Goal: Information Seeking & Learning: Learn about a topic

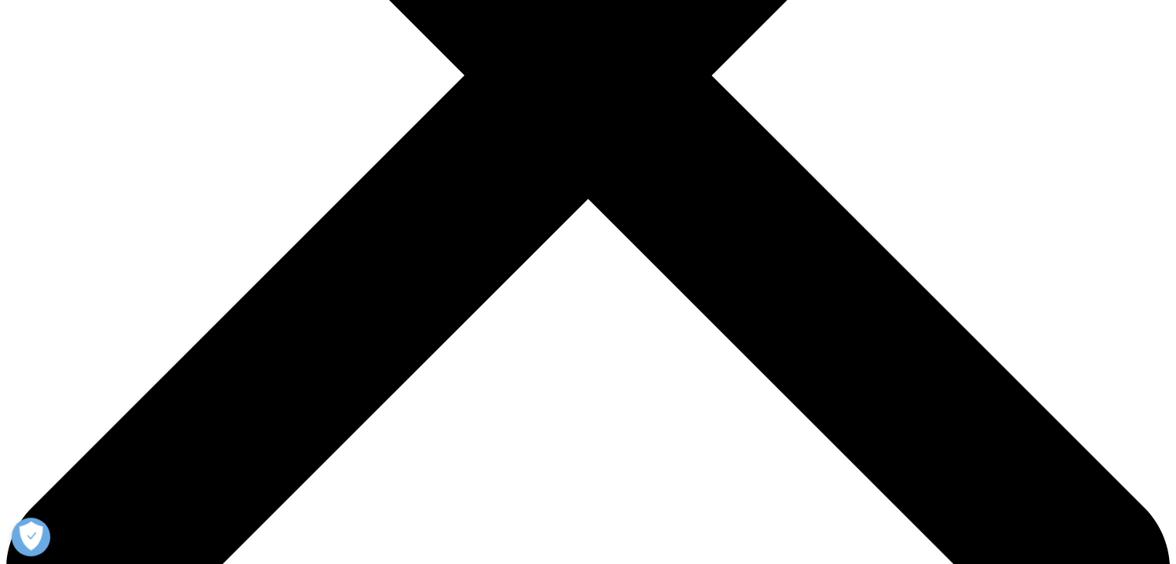
scroll to position [529, 0]
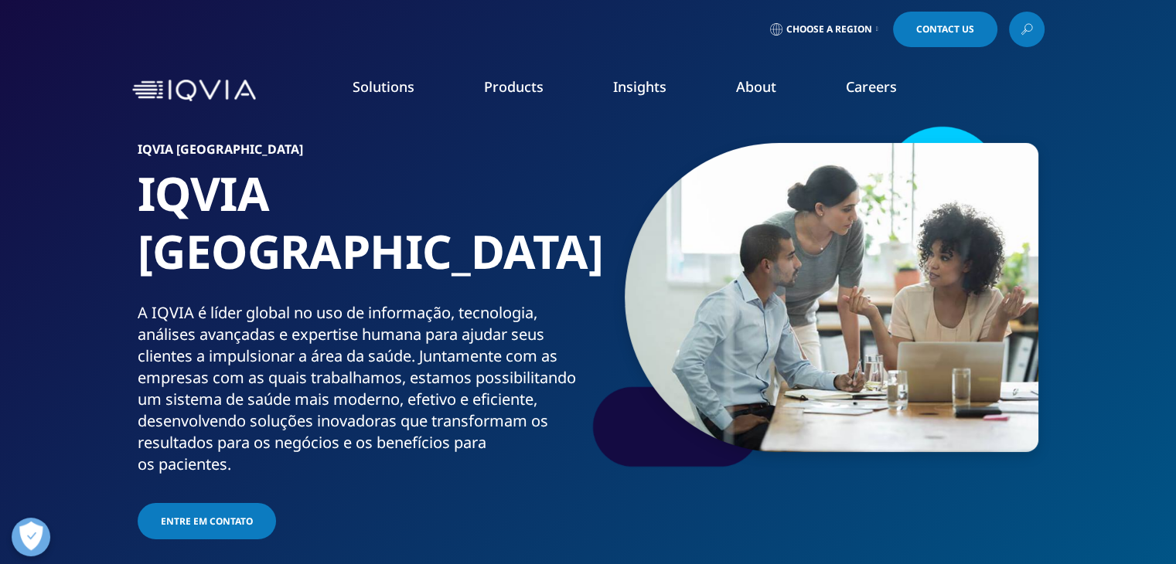
click at [581, 365] on link "READ MORE" at bounding box center [623, 364] width 176 height 13
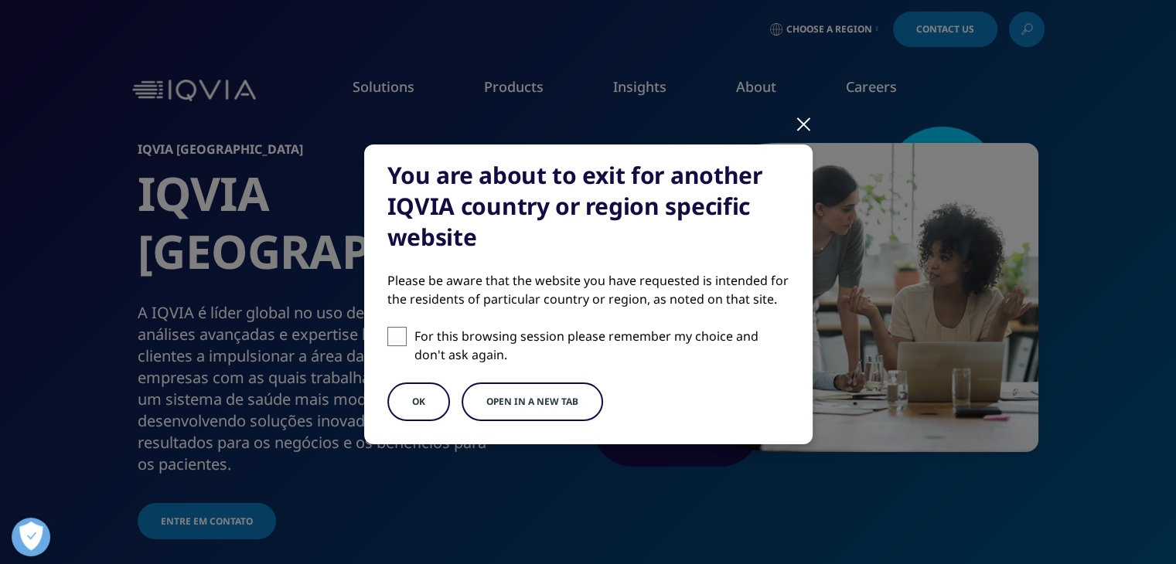
click at [414, 393] on button "OK" at bounding box center [418, 402] width 63 height 39
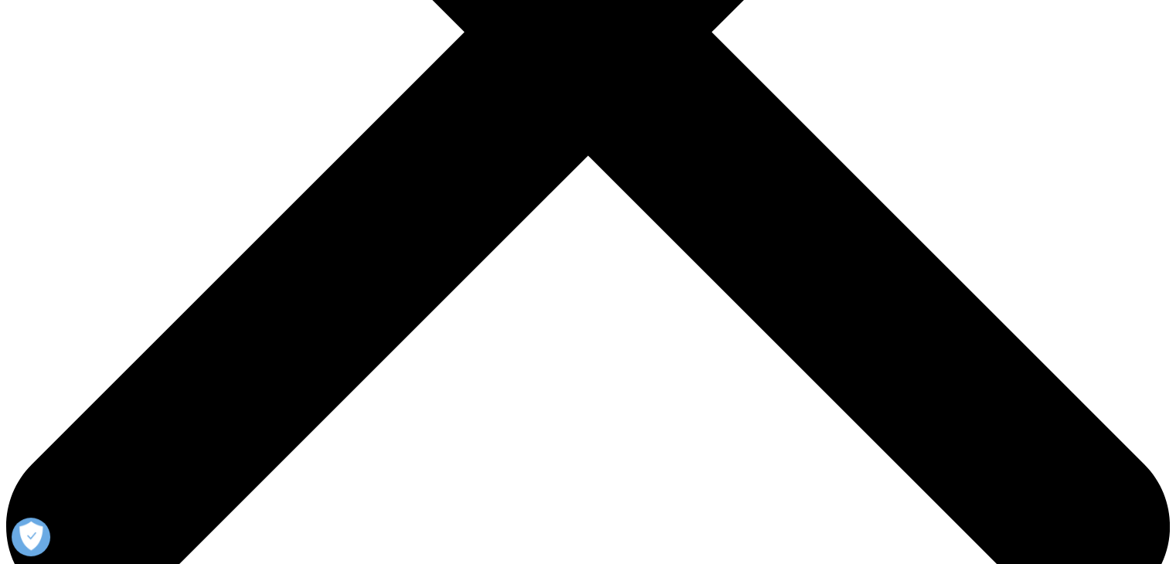
scroll to position [573, 0]
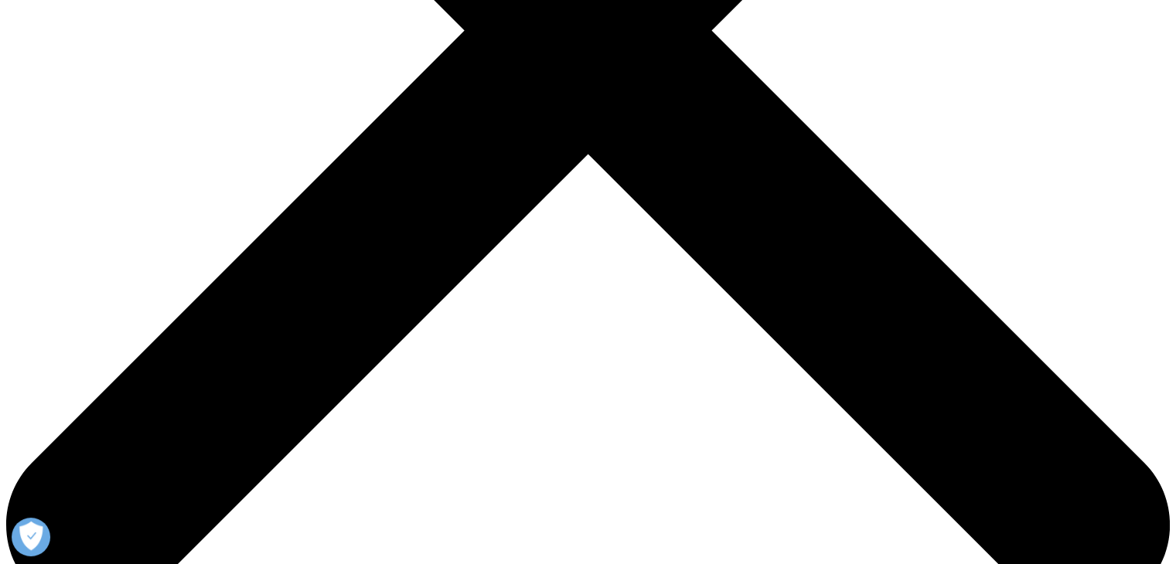
type input "MAICON"
type input "AUGUSTO"
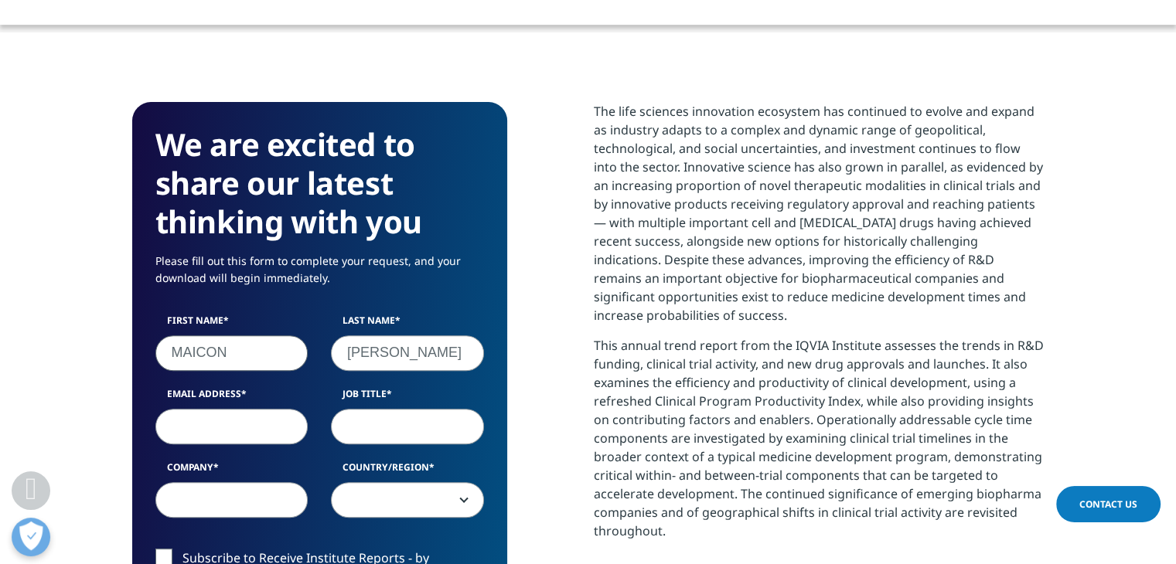
type input "maicongomesga@gmail.com"
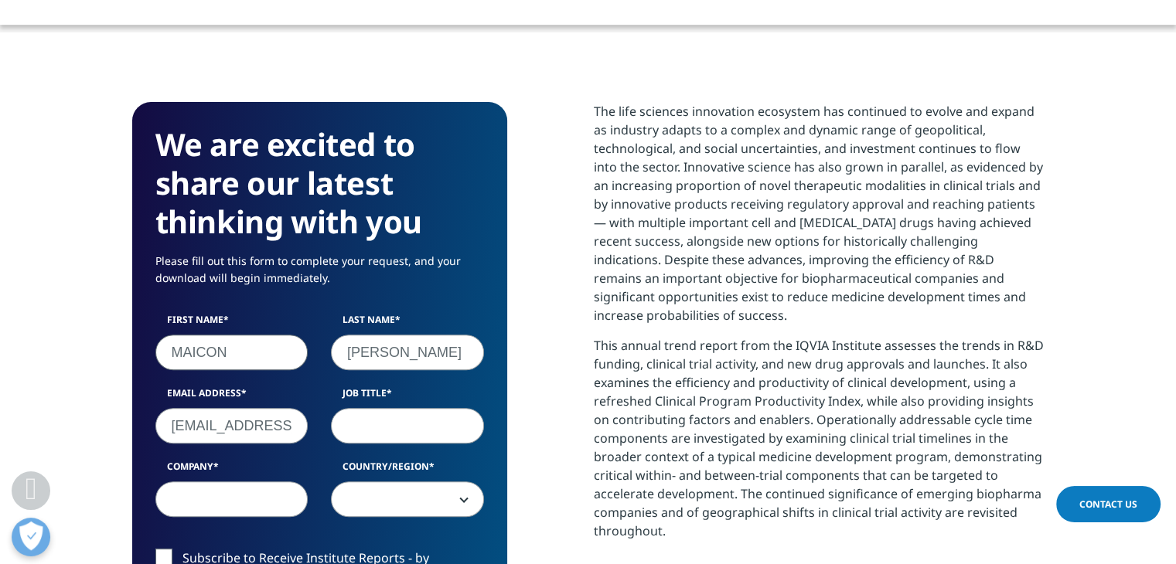
select select "[GEOGRAPHIC_DATA]"
click at [380, 427] on input "Job Title" at bounding box center [407, 426] width 153 height 36
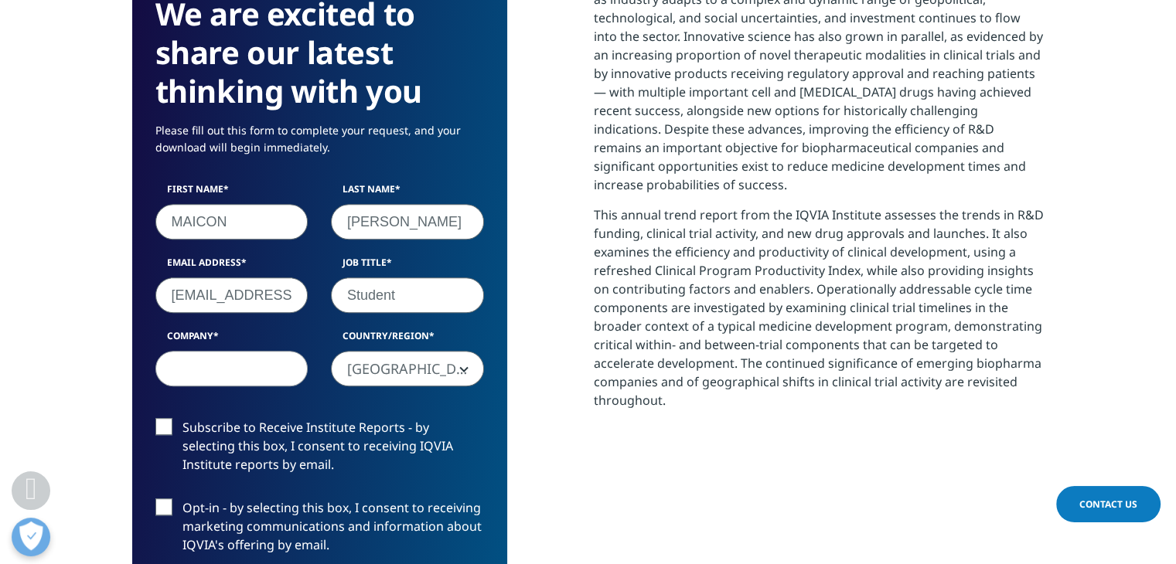
type input "Student"
click at [254, 366] on input "Company" at bounding box center [231, 369] width 153 height 36
type input "Localiza"
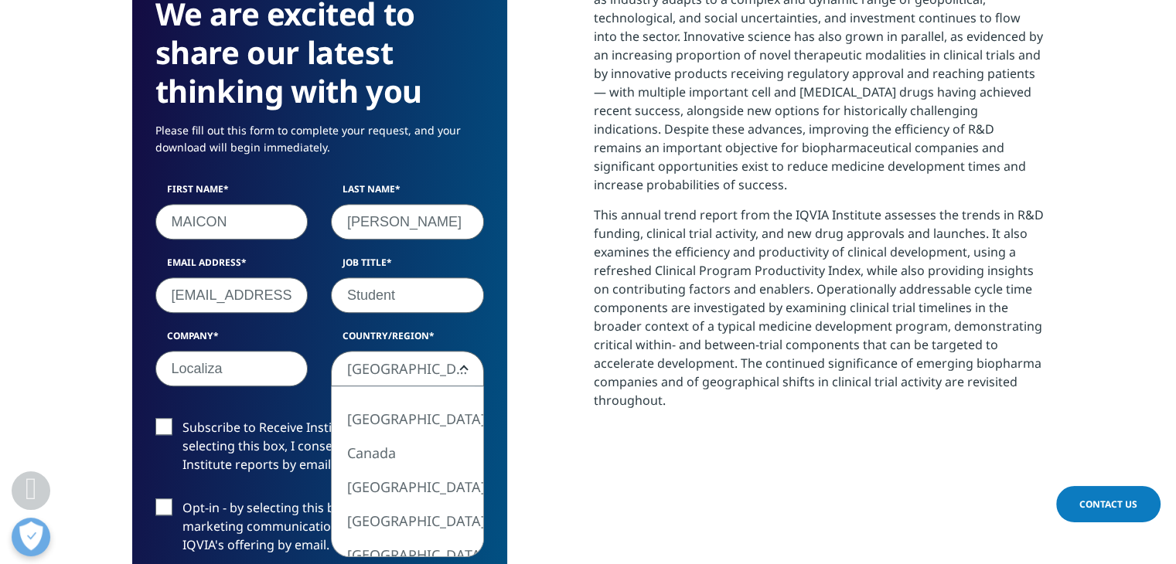
scroll to position [0, 0]
click at [390, 376] on span "Brazil" at bounding box center [407, 370] width 151 height 36
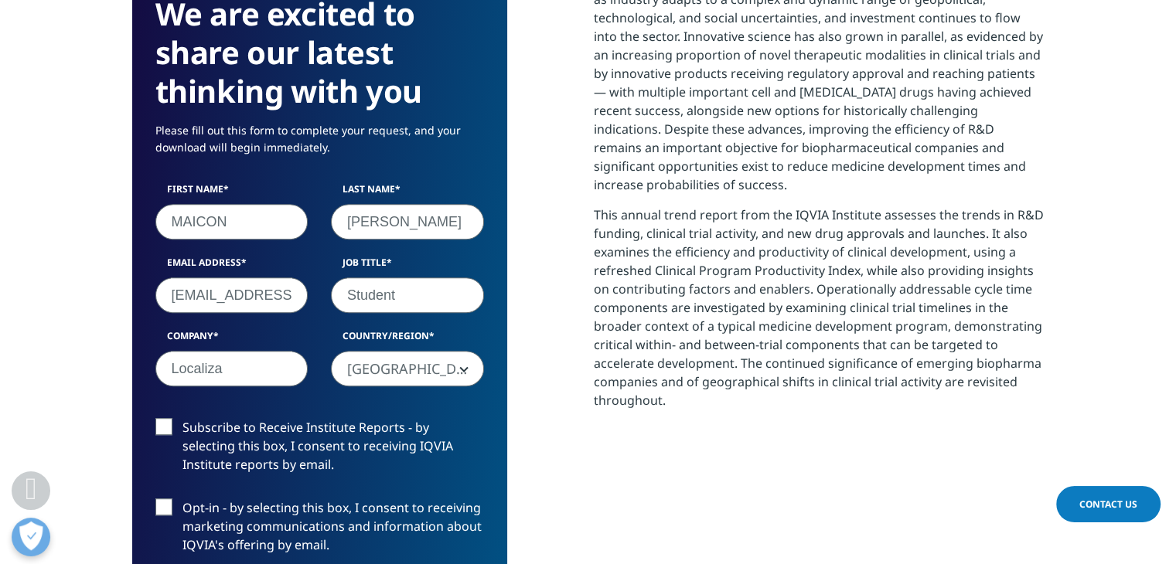
click at [390, 376] on span "Brazil" at bounding box center [407, 370] width 151 height 36
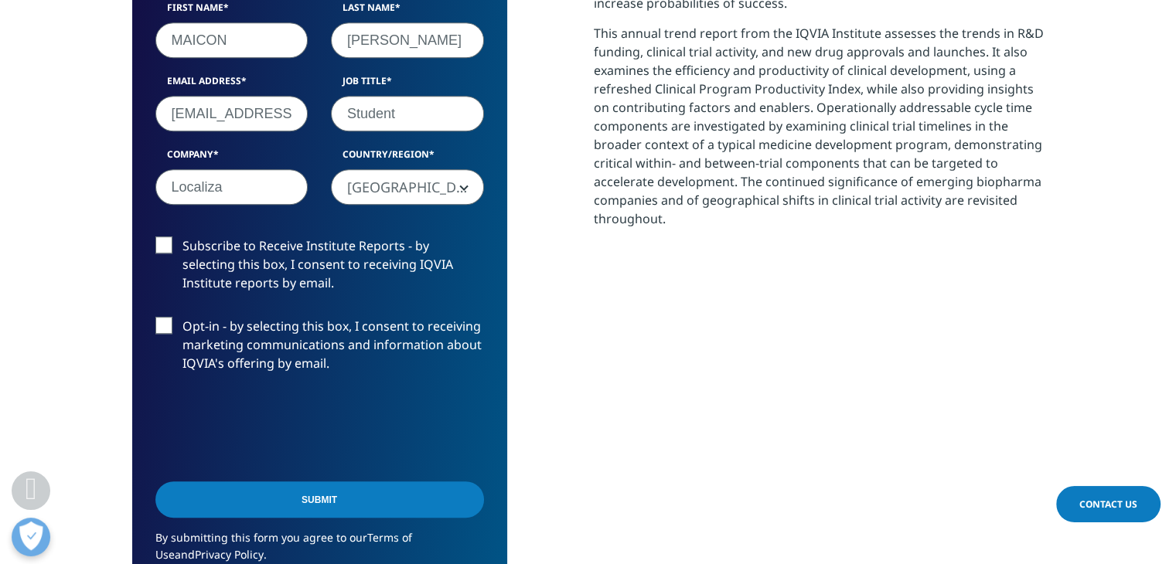
scroll to position [886, 0]
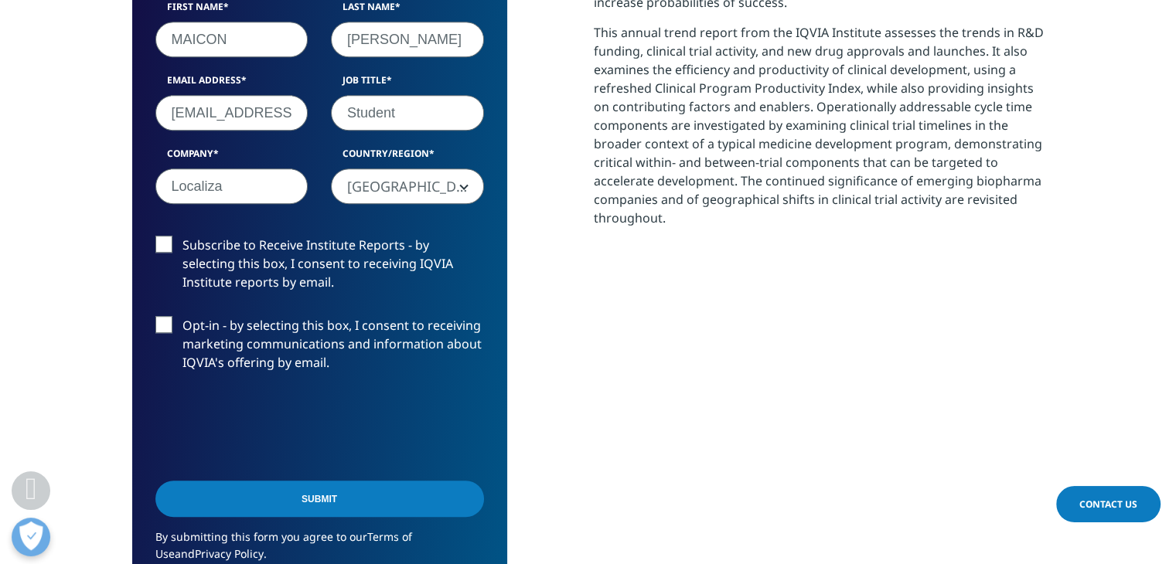
click at [168, 255] on label "Subscribe to Receive Institute Reports - by selecting this box, I consent to re…" at bounding box center [319, 268] width 328 height 64
click at [182, 236] on input "Subscribe to Receive Institute Reports - by selecting this box, I consent to re…" at bounding box center [182, 236] width 0 height 0
click at [168, 255] on label "Subscribe to Receive Institute Reports - by selecting this box, I consent to re…" at bounding box center [319, 268] width 328 height 64
click at [182, 236] on input "Subscribe to Receive Institute Reports - by selecting this box, I consent to re…" at bounding box center [182, 236] width 0 height 0
click at [166, 324] on label "Opt-in - by selecting this box, I consent to receiving marketing communications…" at bounding box center [319, 348] width 328 height 64
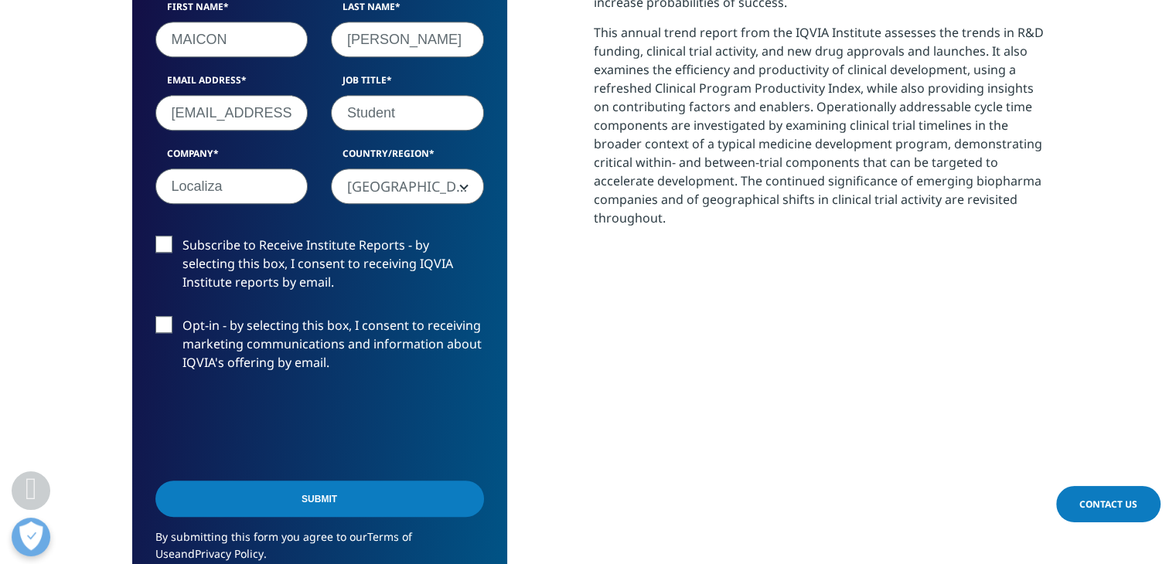
click at [182, 316] on input "Opt-in - by selecting this box, I consent to receiving marketing communications…" at bounding box center [182, 316] width 0 height 0
click at [161, 332] on label "Opt-in - by selecting this box, I consent to receiving marketing communications…" at bounding box center [319, 348] width 328 height 64
click at [182, 316] on input "Opt-in - by selecting this box, I consent to receiving marketing communications…" at bounding box center [182, 316] width 0 height 0
click at [168, 239] on label "Subscribe to Receive Institute Reports - by selecting this box, I consent to re…" at bounding box center [319, 268] width 328 height 64
click at [182, 236] on input "Subscribe to Receive Institute Reports - by selecting this box, I consent to re…" at bounding box center [182, 236] width 0 height 0
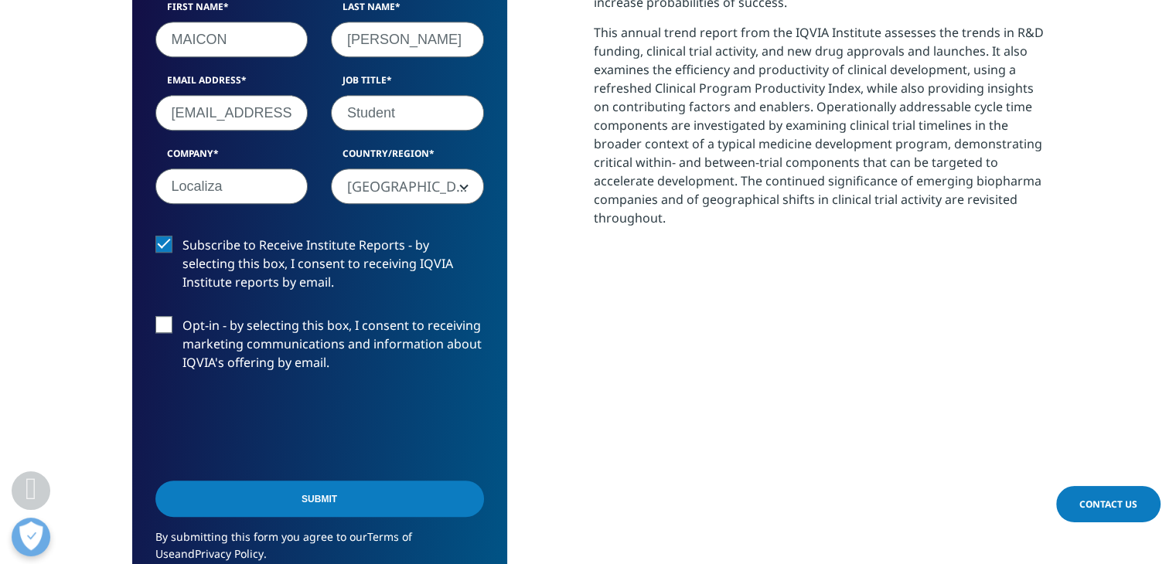
click at [312, 500] on input "Submit" at bounding box center [319, 499] width 328 height 36
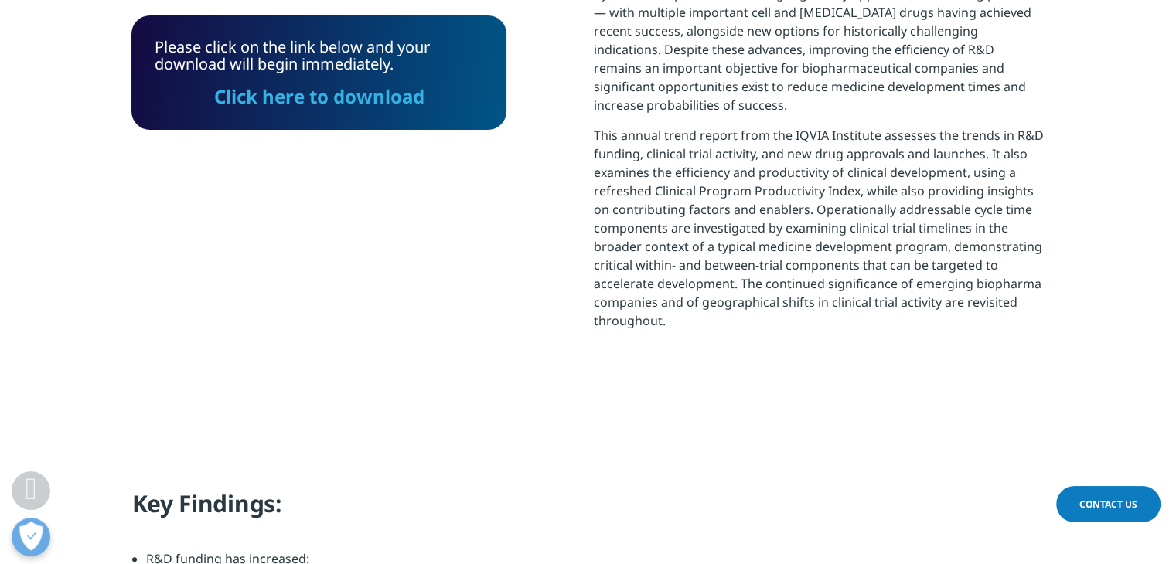
scroll to position [785, 0]
click at [328, 104] on link "Click here to download" at bounding box center [319, 96] width 210 height 26
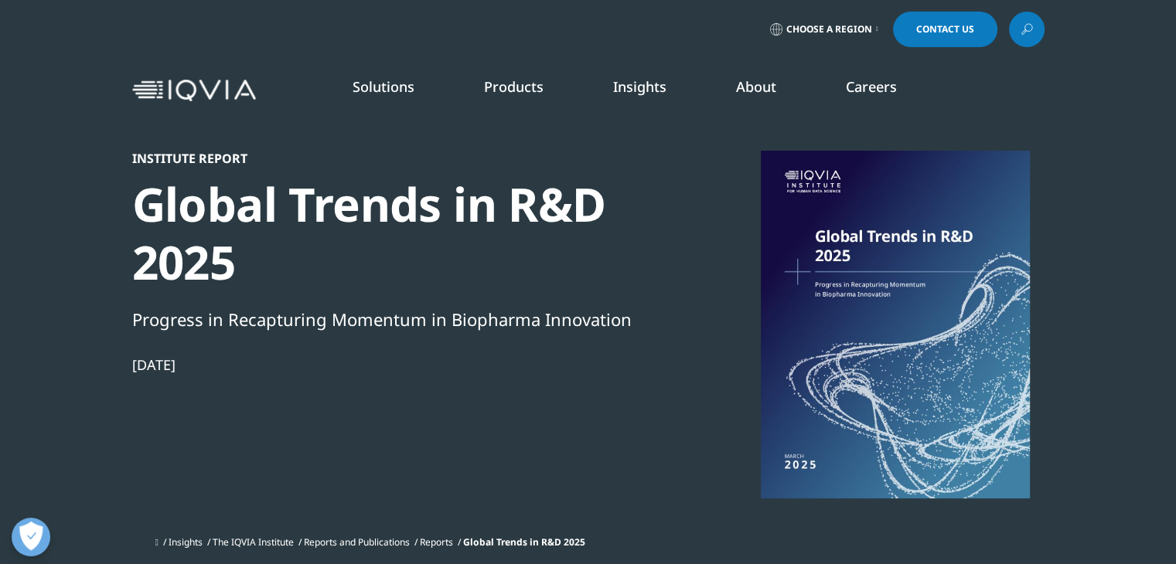
scroll to position [0, 0]
click at [797, 390] on link "Learn more" at bounding box center [832, 396] width 176 height 13
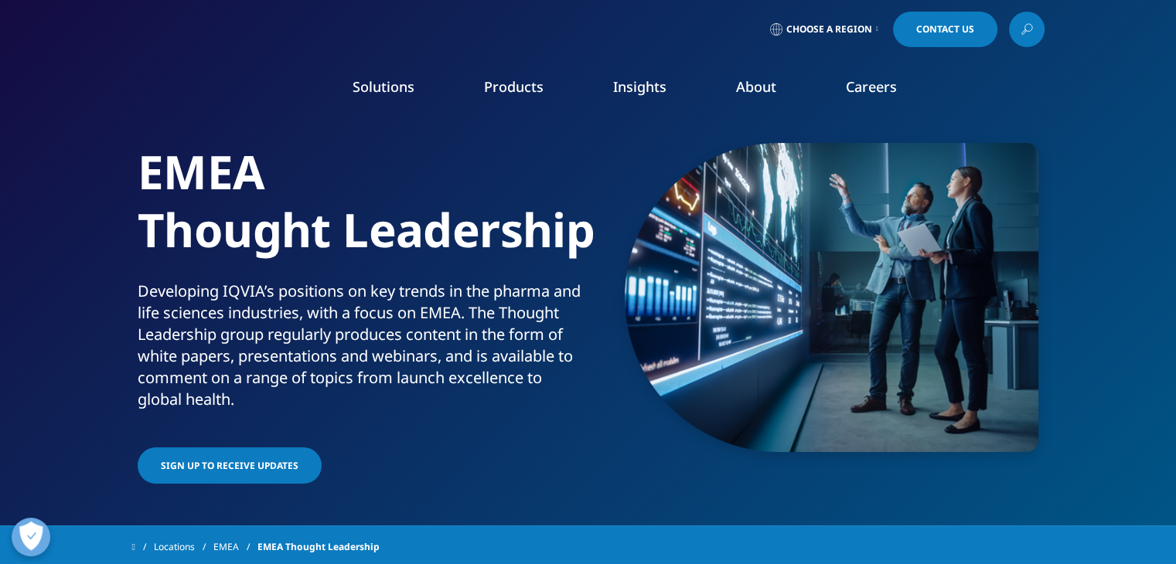
click at [995, 284] on link "LEARN MORE" at bounding box center [1041, 277] width 176 height 13
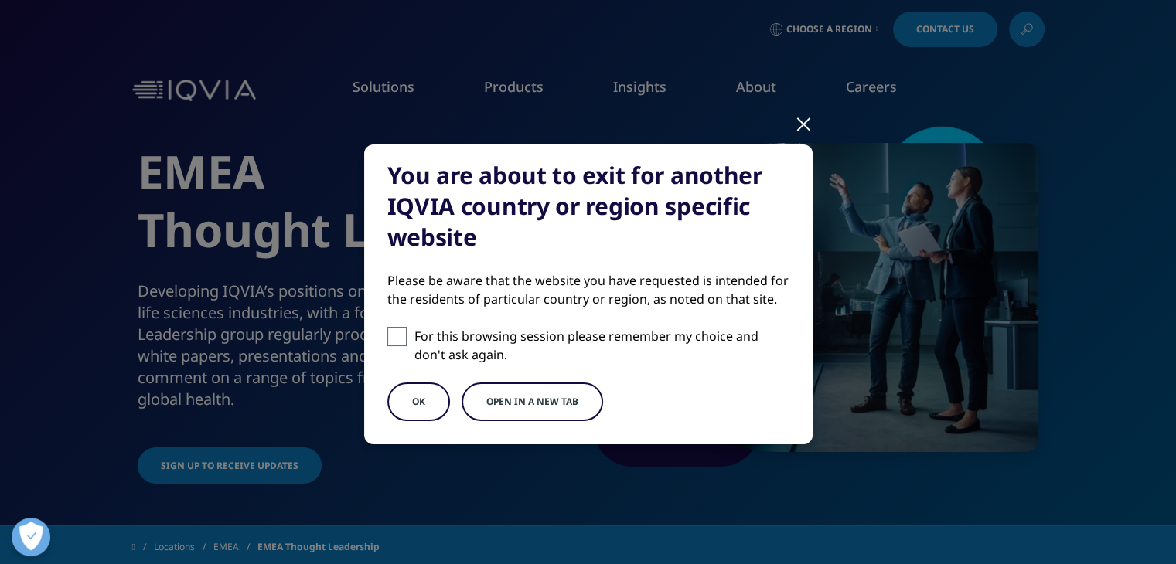
click at [433, 403] on button "OK" at bounding box center [418, 402] width 63 height 39
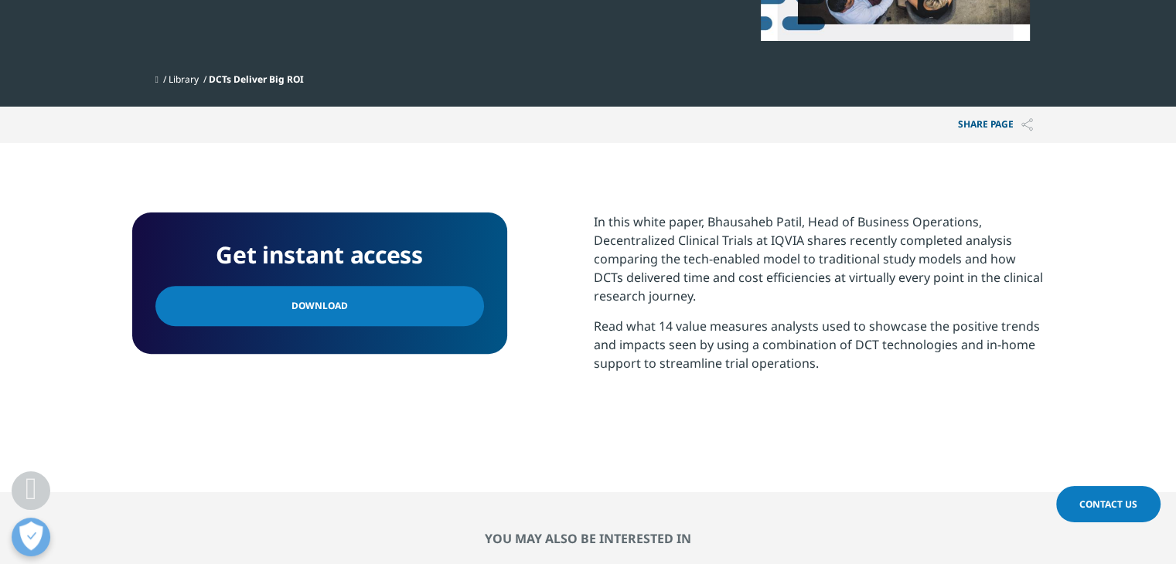
scroll to position [459, 0]
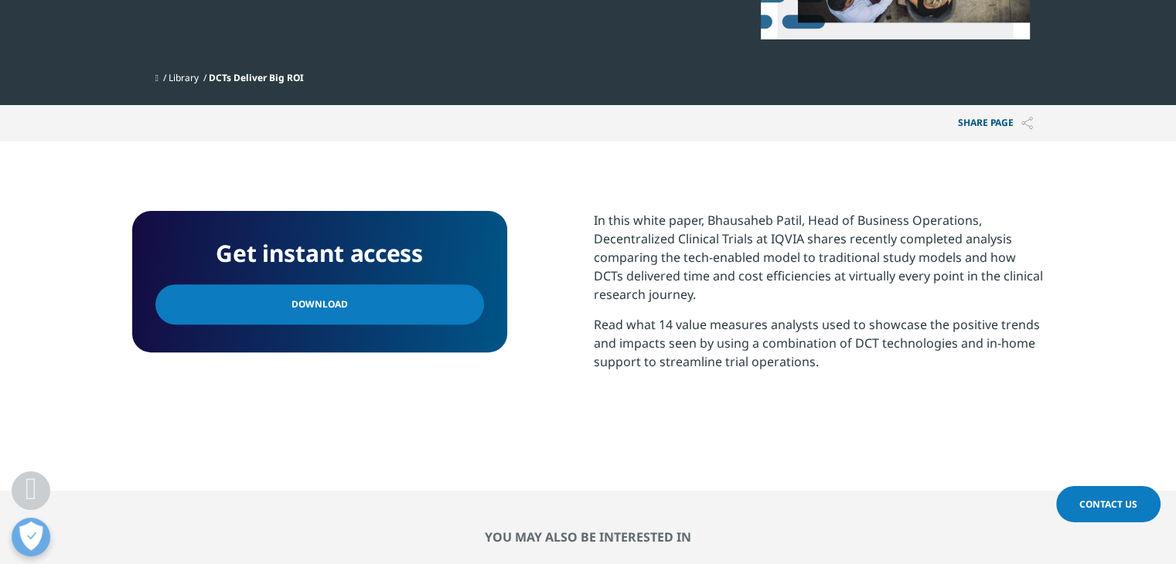
click at [393, 295] on link "Download" at bounding box center [319, 304] width 328 height 40
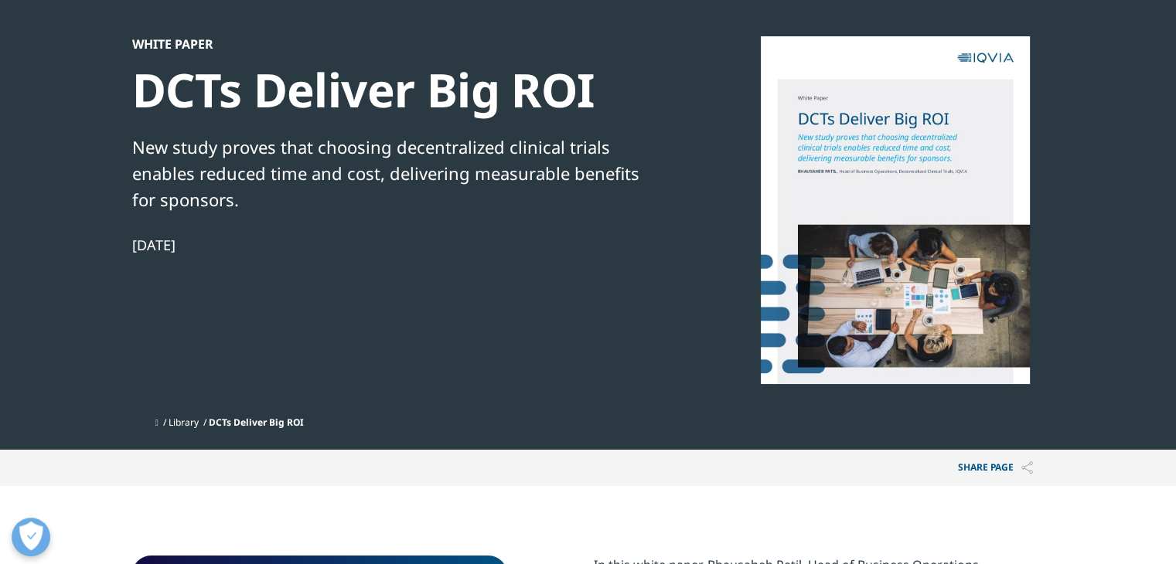
scroll to position [0, 0]
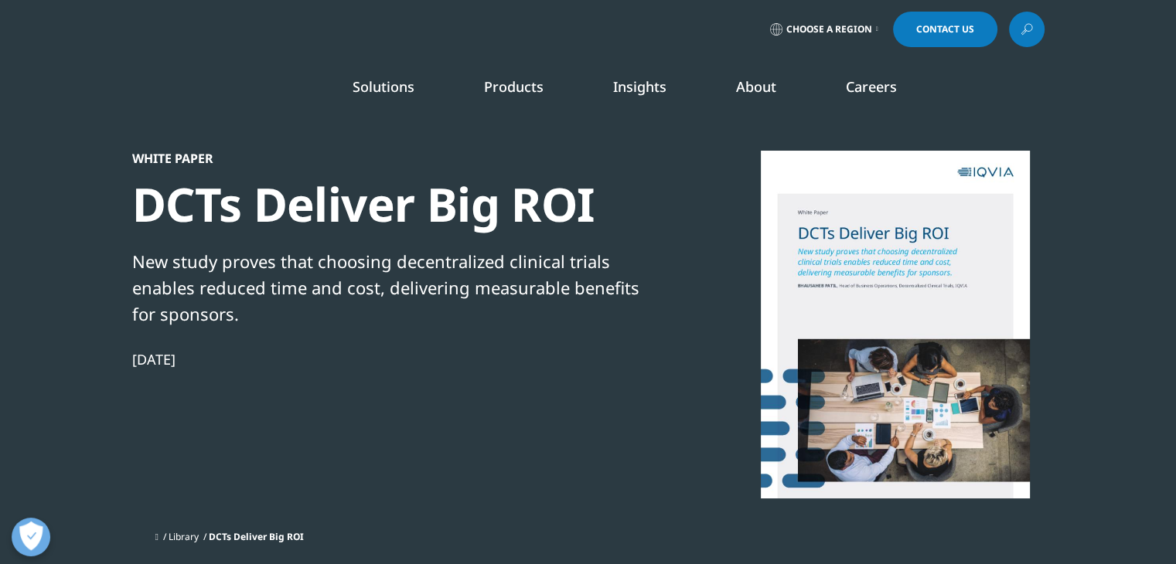
click at [1033, 42] on link at bounding box center [1027, 30] width 36 height 36
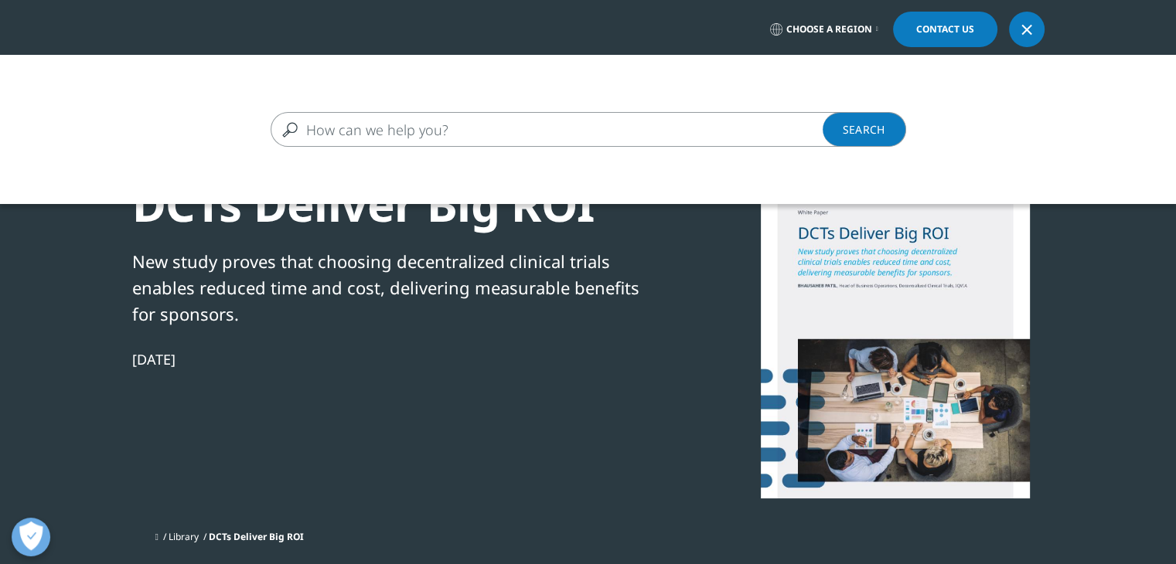
click at [628, 131] on input "Pesquisar" at bounding box center [566, 129] width 590 height 35
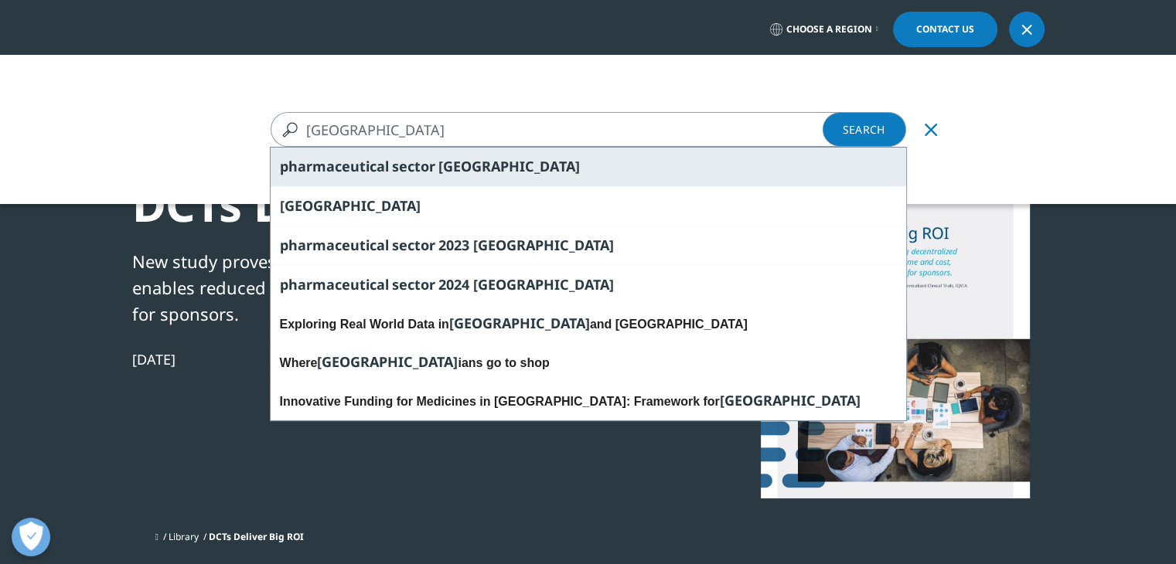
type input "[GEOGRAPHIC_DATA]"
click at [557, 170] on div "pharmaceutical sector brazil" at bounding box center [588, 167] width 635 height 39
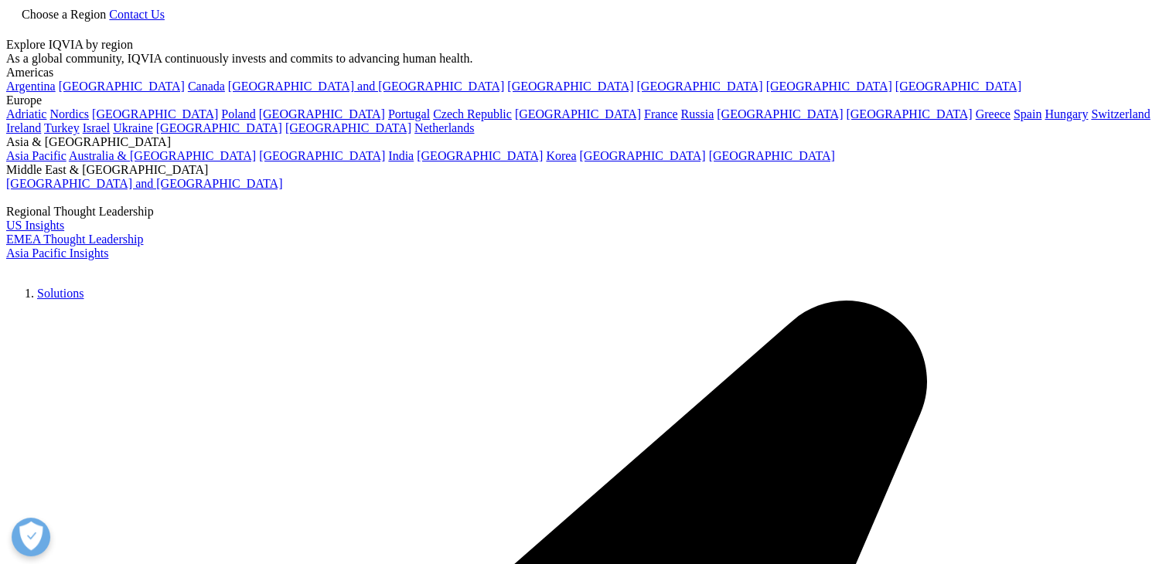
type input "pharmaceutical sector [GEOGRAPHIC_DATA]"
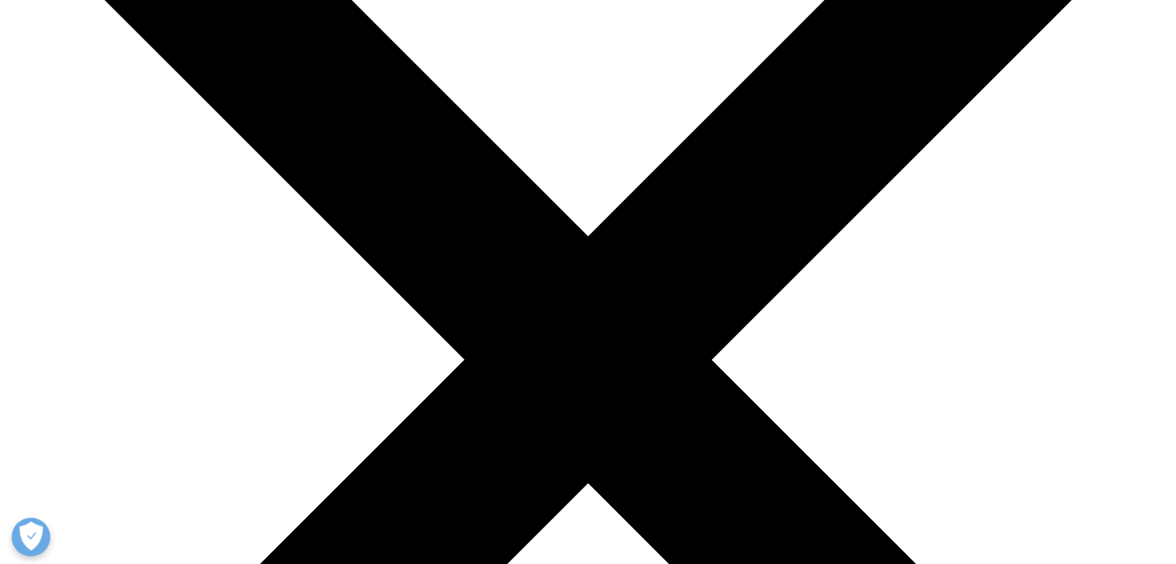
scroll to position [204, 0]
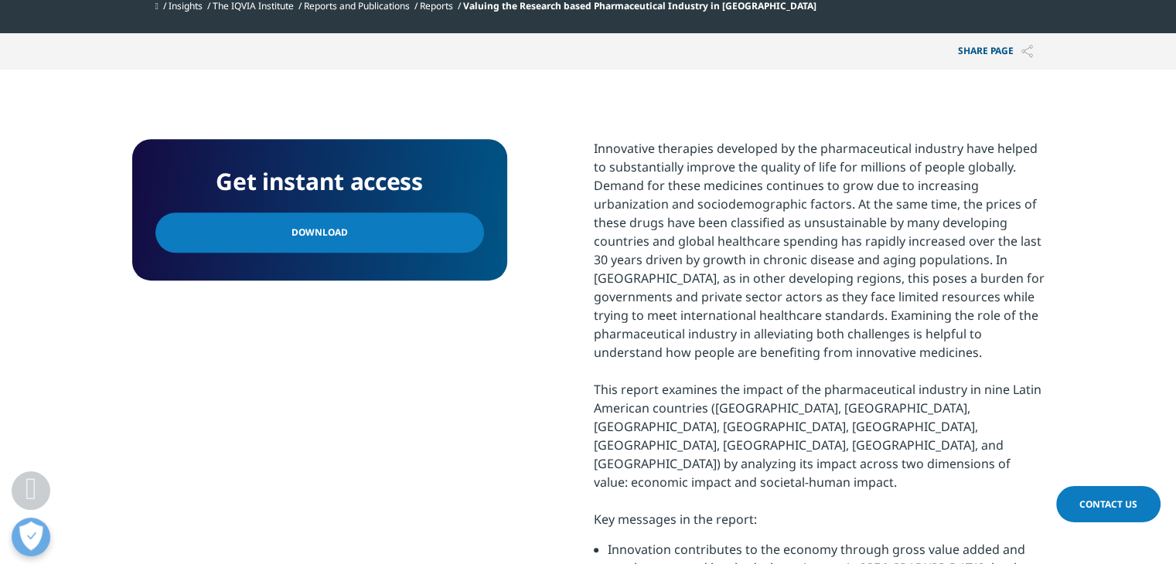
scroll to position [654, 0]
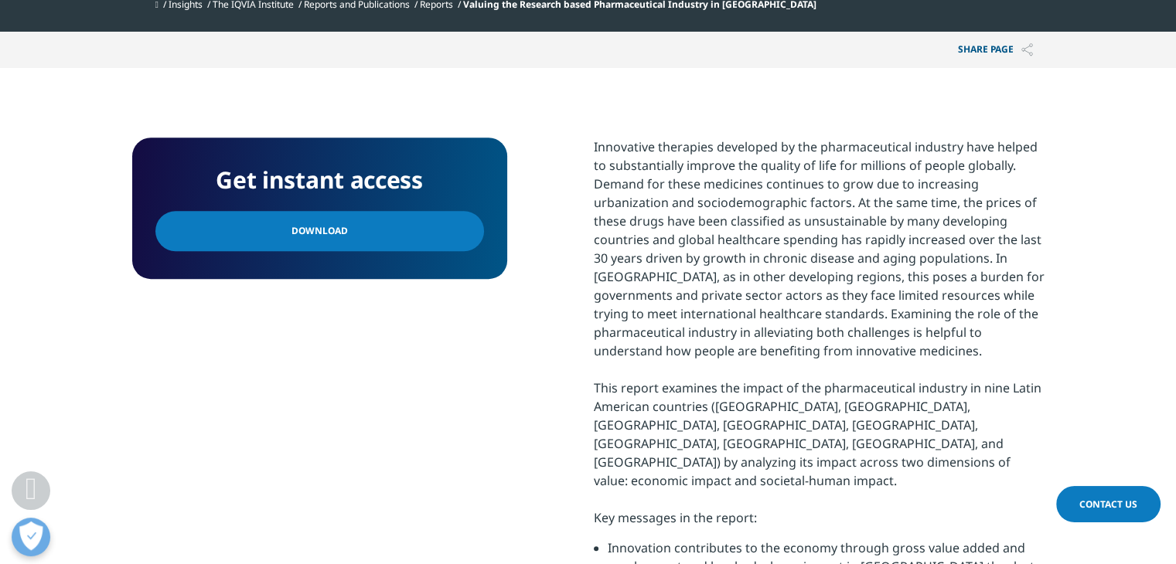
click at [414, 223] on link "Download" at bounding box center [319, 231] width 328 height 40
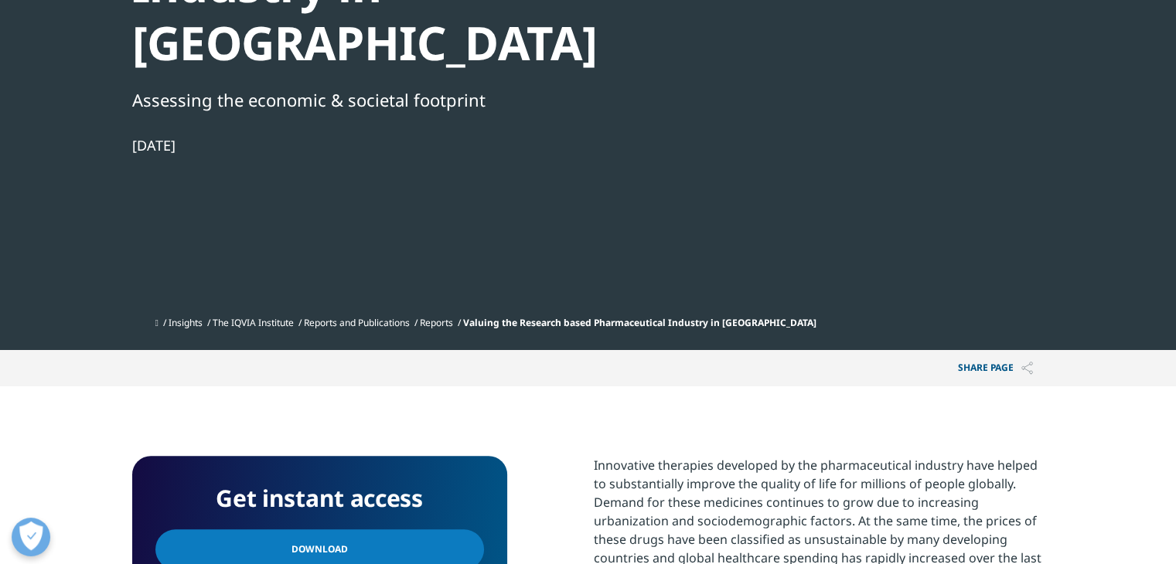
scroll to position [0, 0]
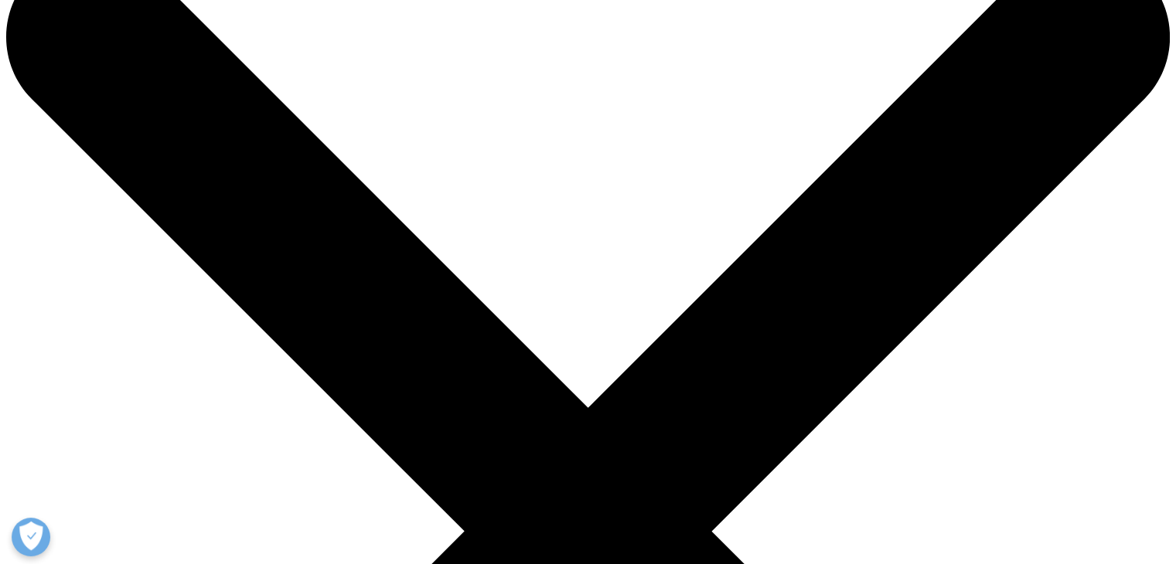
scroll to position [9, 0]
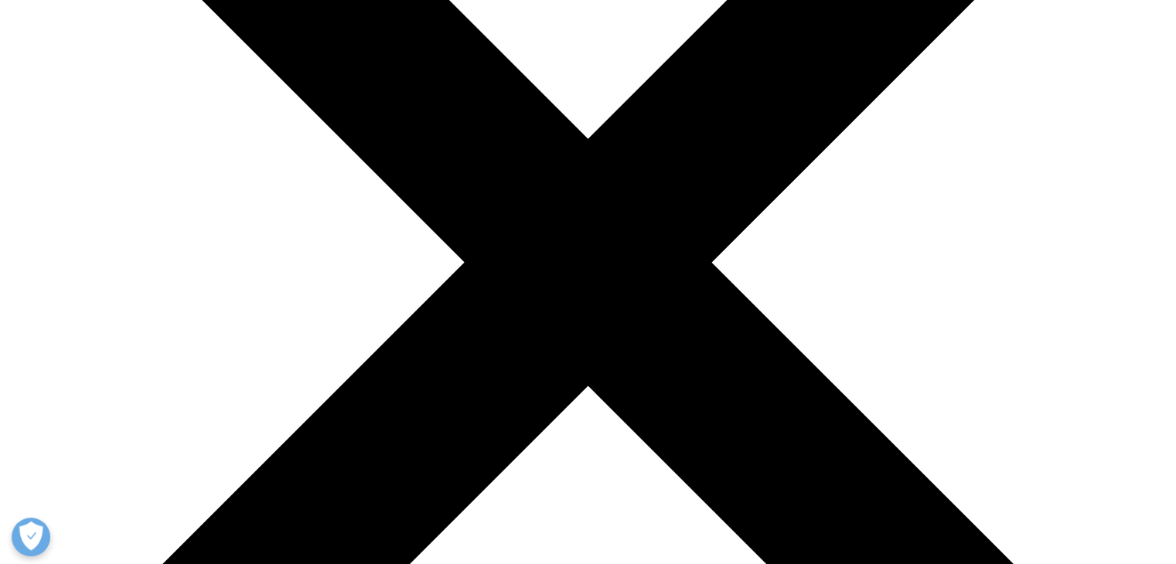
scroll to position [346, 0]
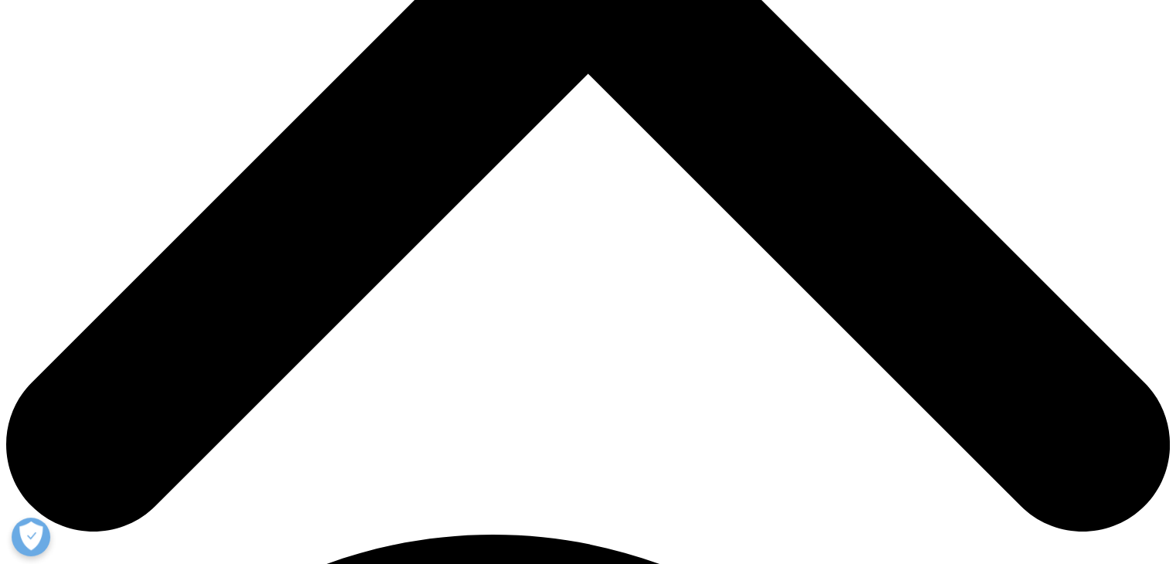
drag, startPoint x: 241, startPoint y: 170, endPoint x: 535, endPoint y: 85, distance: 305.8
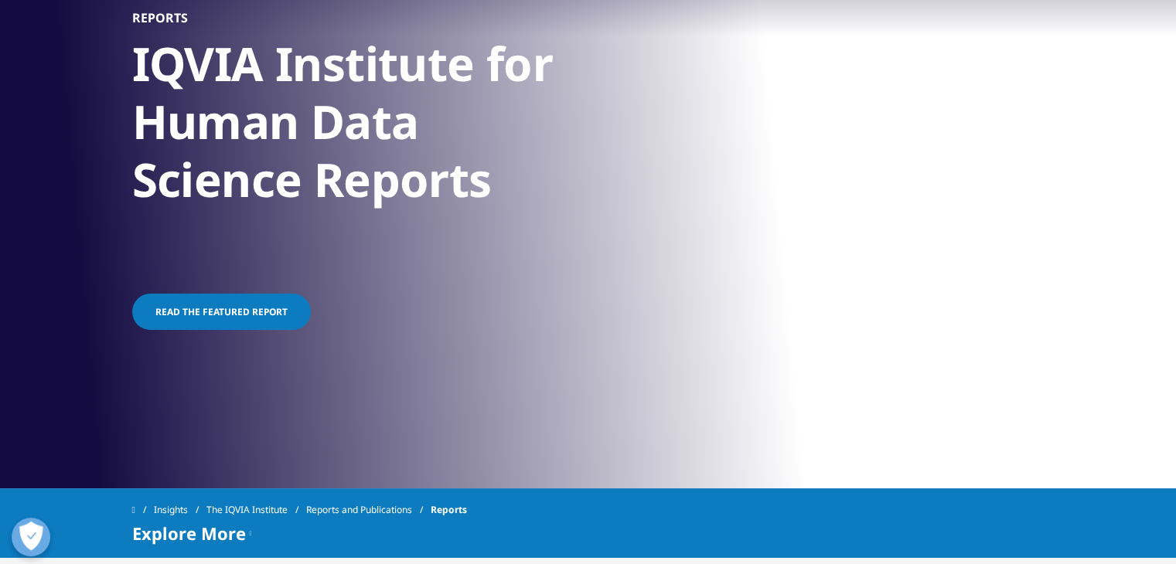
scroll to position [201, 0]
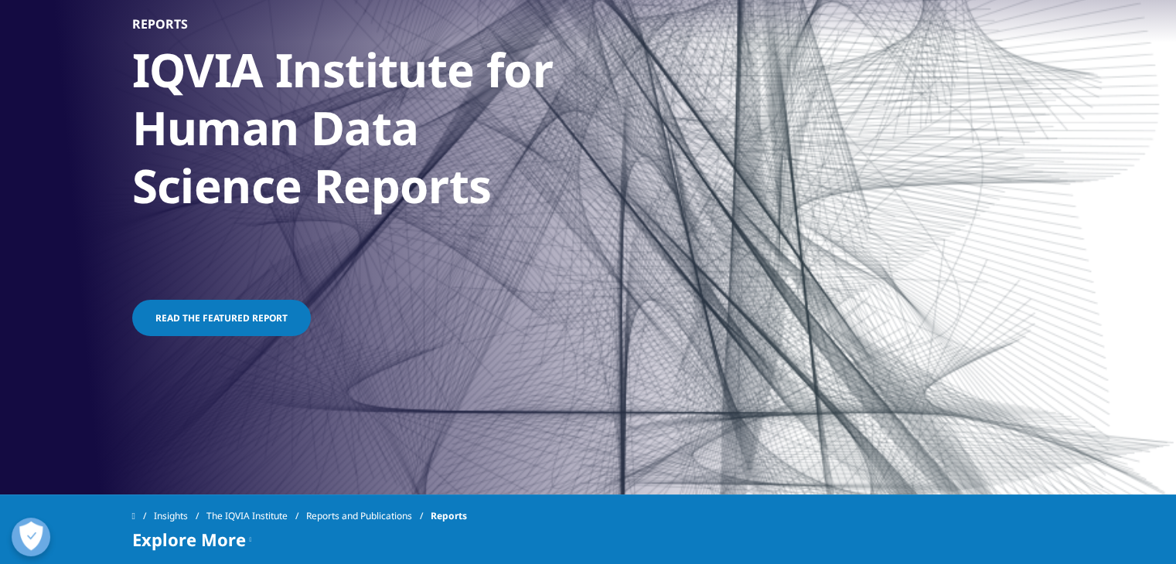
click at [250, 311] on span "Read the featured report" at bounding box center [221, 317] width 132 height 13
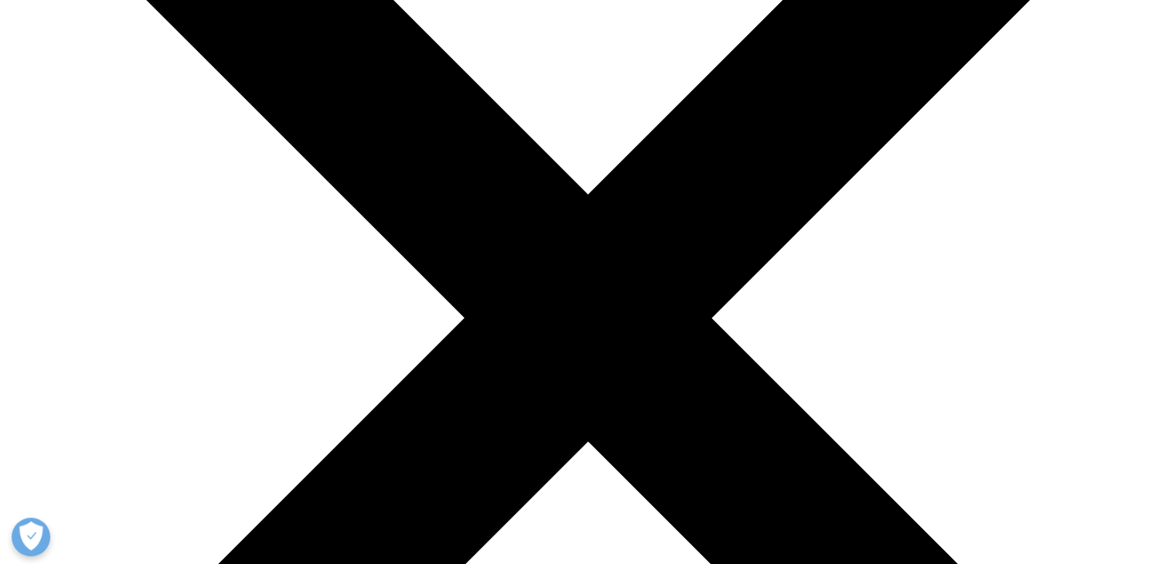
scroll to position [275, 0]
